Goal: Find specific page/section: Find specific page/section

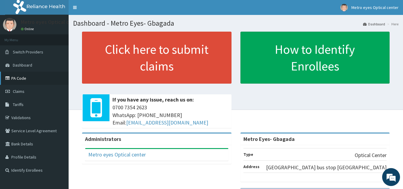
click at [23, 79] on link "PA Code" at bounding box center [34, 78] width 69 height 13
click at [23, 119] on link "Validations" at bounding box center [34, 117] width 69 height 13
